Goal: Check status: Check status

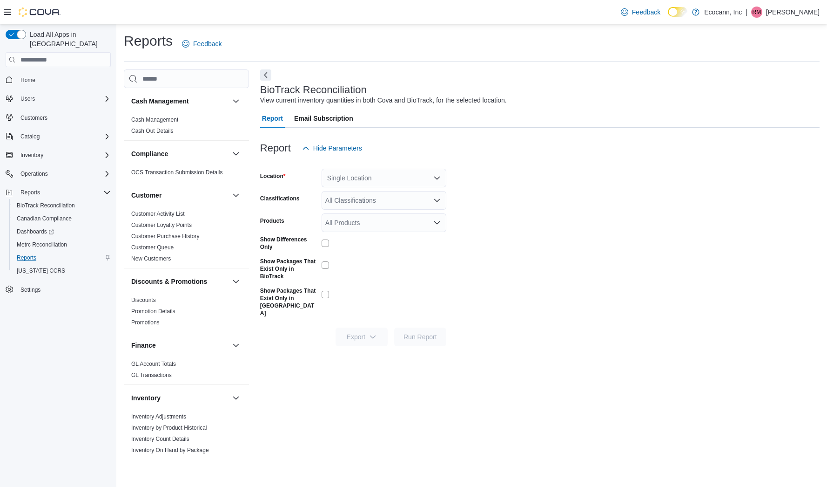
click at [36, 254] on span "Reports" at bounding box center [27, 257] width 20 height 7
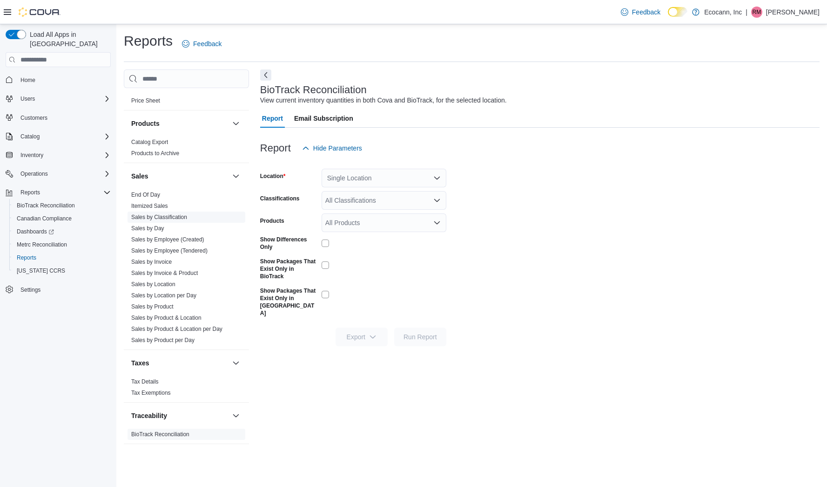
scroll to position [574, 0]
click at [163, 228] on link "Sales by Day" at bounding box center [147, 228] width 33 height 7
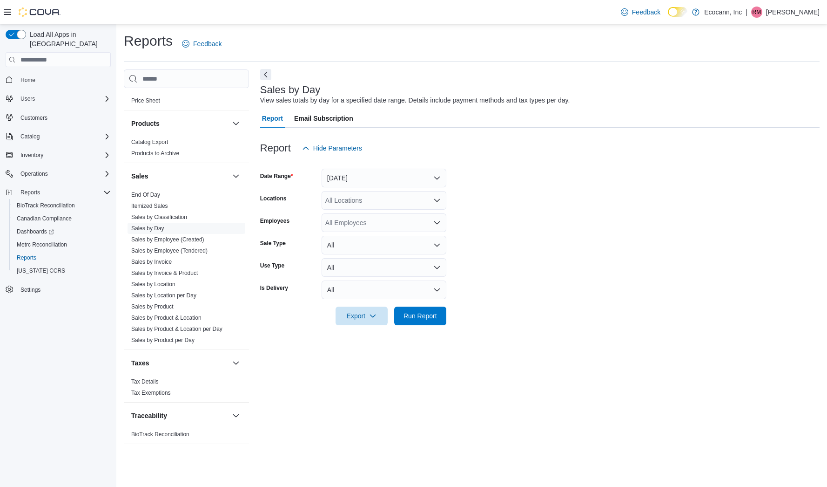
click at [263, 80] on button "Next" at bounding box center [265, 74] width 11 height 11
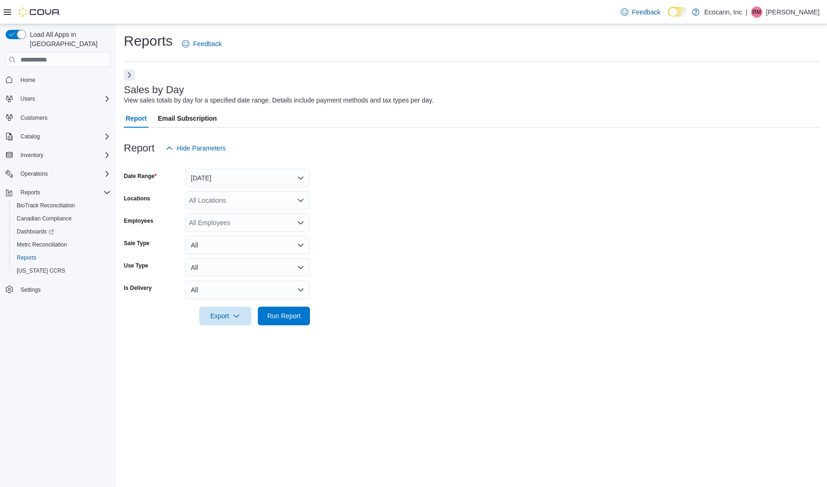
click at [251, 177] on button "[DATE]" at bounding box center [247, 178] width 125 height 19
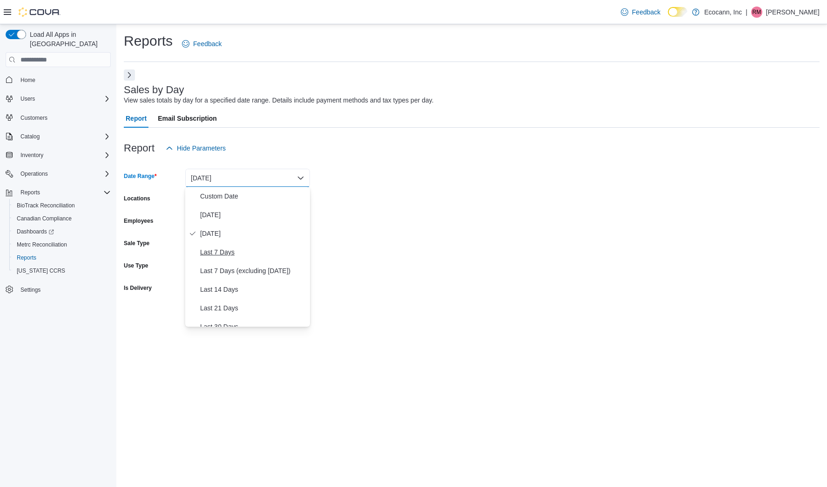
click at [240, 252] on span "Last 7 Days" at bounding box center [253, 251] width 106 height 11
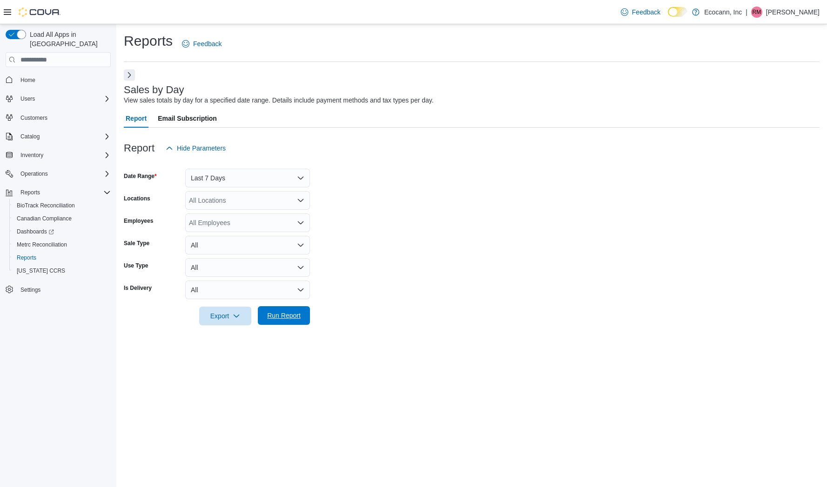
click at [295, 320] on span "Run Report" at bounding box center [284, 315] width 41 height 19
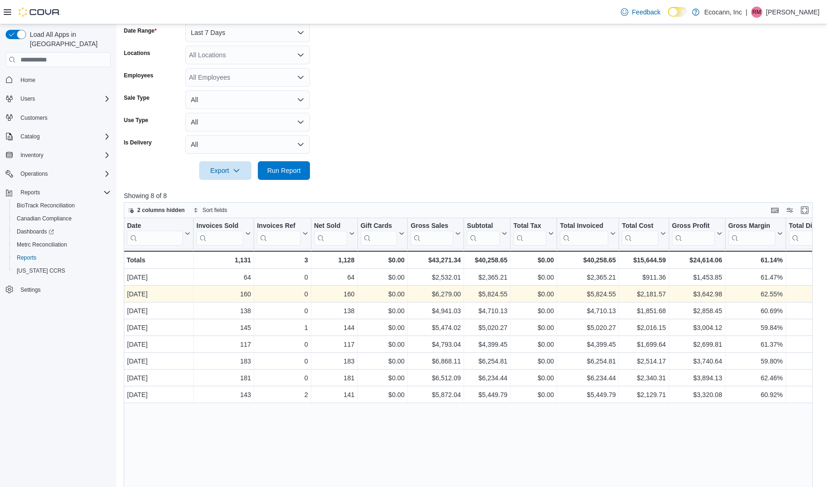
scroll to position [155, 0]
